Goal: Task Accomplishment & Management: Use online tool/utility

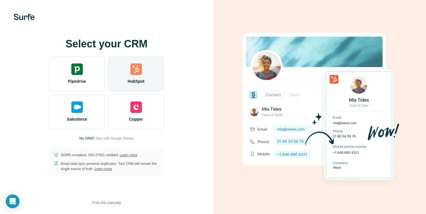
click at [147, 73] on div "HubSpot" at bounding box center [136, 73] width 56 height 34
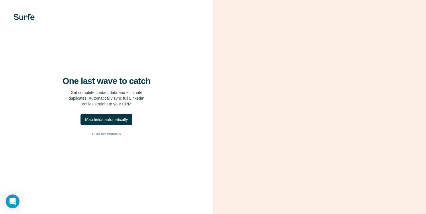
scroll to position [13, 0]
click at [128, 116] on div "Map fields automatically" at bounding box center [106, 119] width 43 height 6
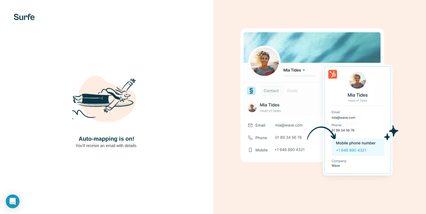
scroll to position [0, 0]
